Goal: Information Seeking & Learning: Learn about a topic

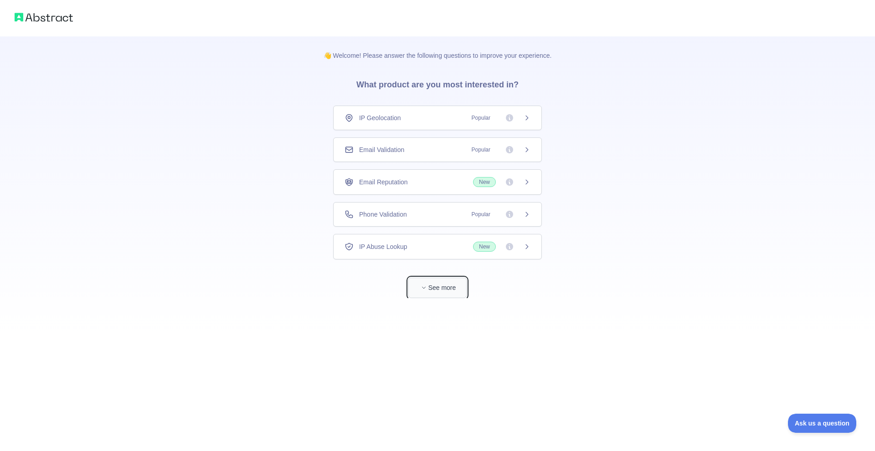
click at [436, 292] on button "See more" at bounding box center [437, 288] width 58 height 21
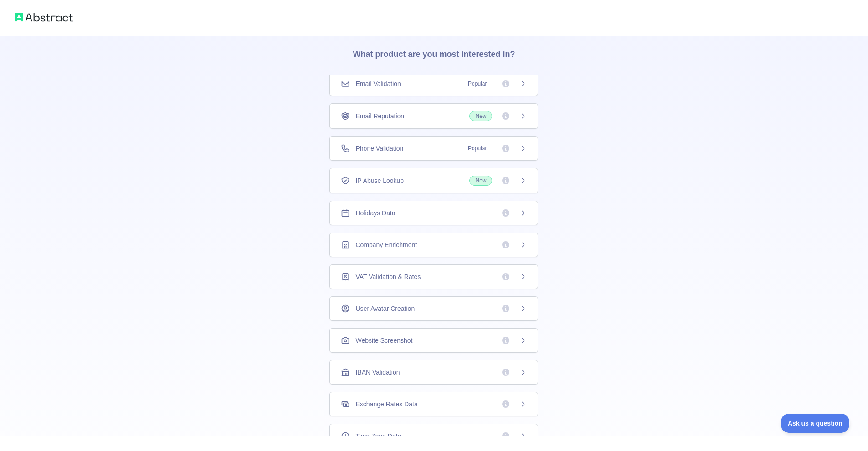
scroll to position [128, 0]
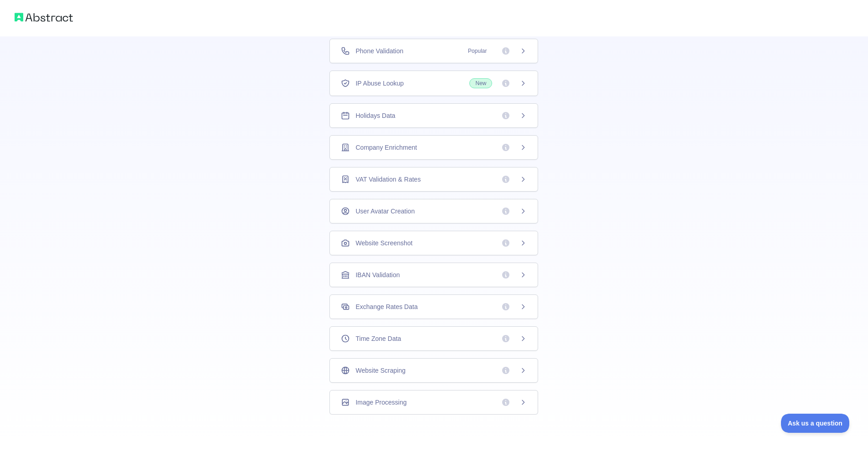
click at [410, 309] on span "Exchange Rates Data" at bounding box center [386, 307] width 62 height 9
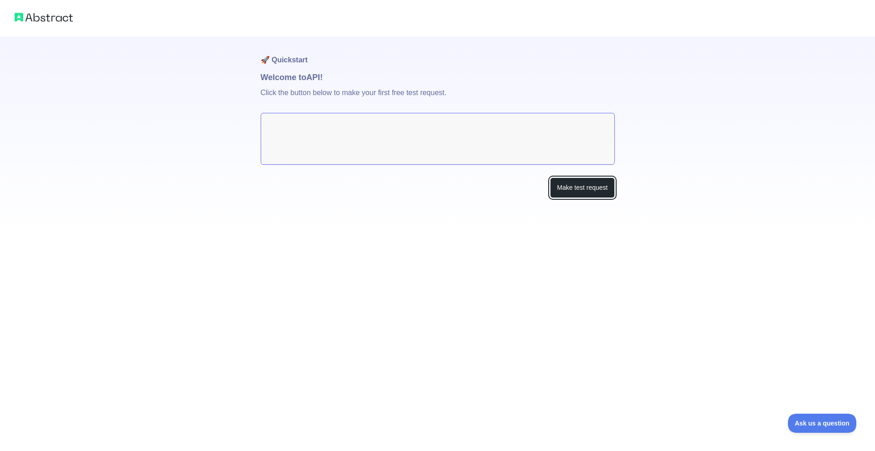
drag, startPoint x: 597, startPoint y: 193, endPoint x: 690, endPoint y: 255, distance: 111.7
click at [688, 255] on div "🚀 Quickstart Welcome to API! Click the button below to make your first free tes…" at bounding box center [437, 225] width 875 height 451
click at [379, 121] on textarea at bounding box center [438, 139] width 354 height 52
click at [660, 184] on div "🚀 Quickstart Welcome to API! Click the button below to make your first free tes…" at bounding box center [437, 117] width 875 height 235
drag, startPoint x: 549, startPoint y: 184, endPoint x: 598, endPoint y: 199, distance: 51.0
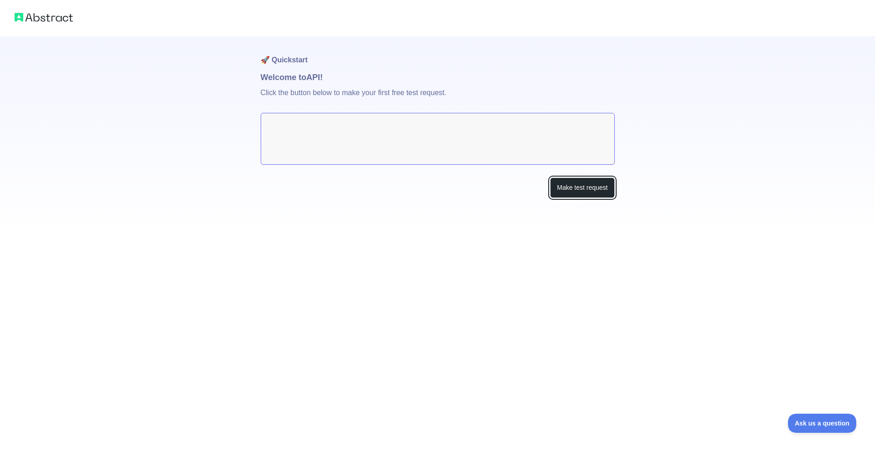
click at [557, 187] on button "Make test request" at bounding box center [582, 188] width 64 height 21
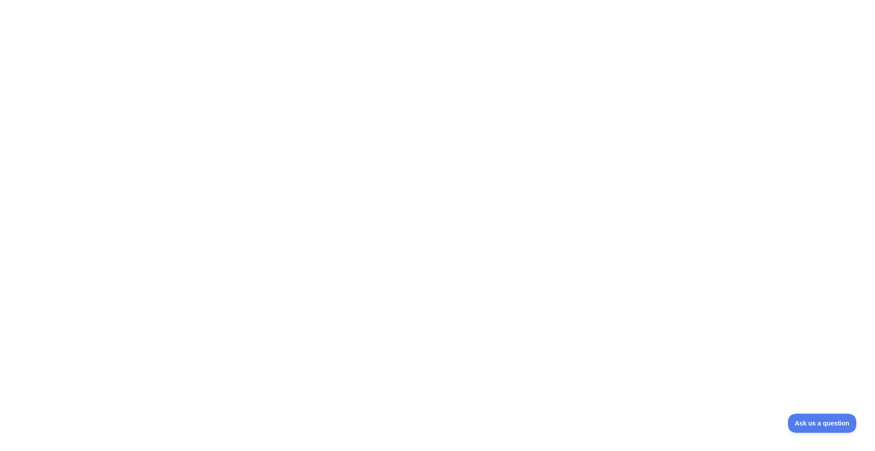
click at [400, 118] on div at bounding box center [437, 225] width 875 height 451
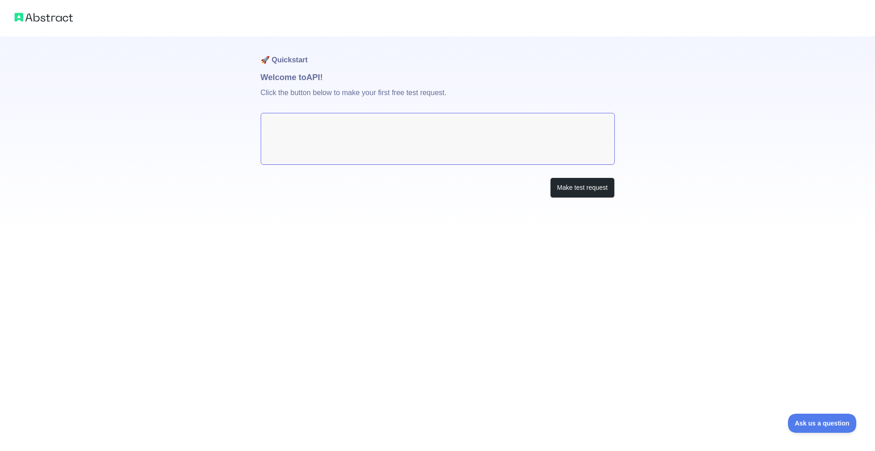
click at [331, 119] on textarea at bounding box center [438, 139] width 354 height 52
click at [311, 129] on textarea at bounding box center [438, 139] width 354 height 52
click at [582, 181] on button "Make test request" at bounding box center [582, 188] width 64 height 21
